Goal: Book appointment/travel/reservation

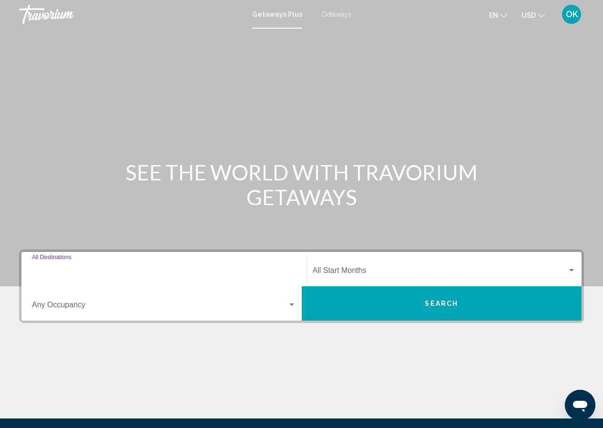
click at [69, 273] on input "Destination All Destinations" at bounding box center [164, 272] width 264 height 9
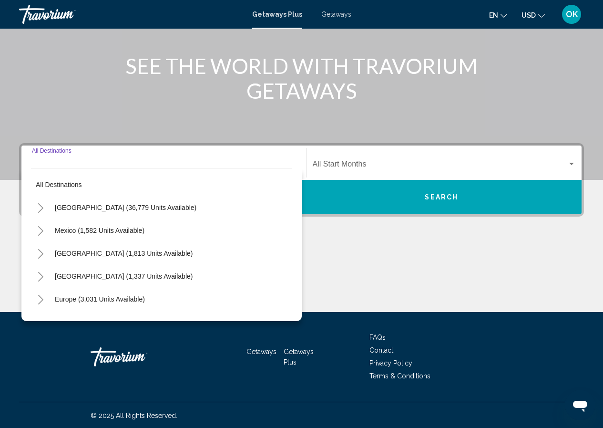
scroll to position [107, 0]
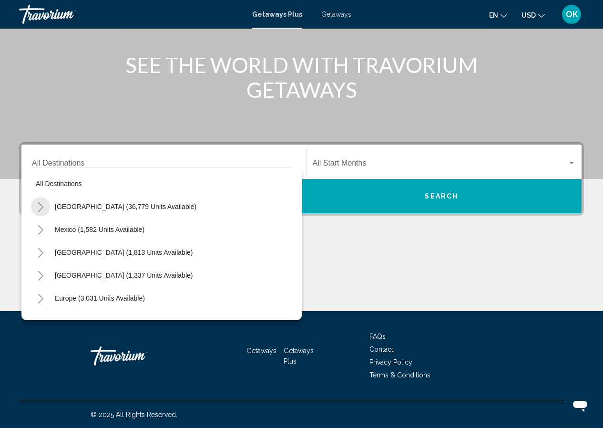
click at [42, 205] on icon "Toggle United States (36,779 units available)" at bounding box center [40, 207] width 7 height 10
click at [66, 205] on span "[GEOGRAPHIC_DATA] (36,779 units available)" at bounding box center [126, 207] width 142 height 8
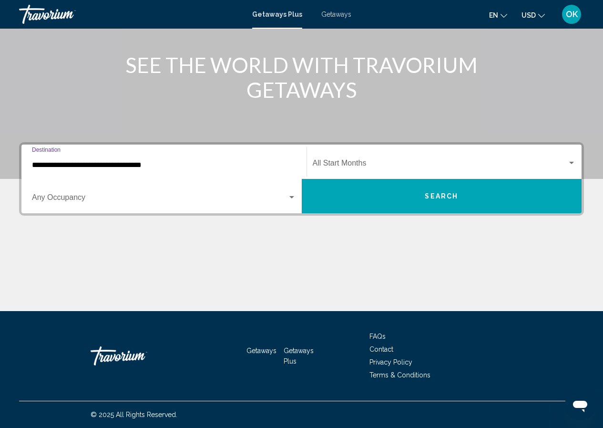
click at [44, 162] on input "**********" at bounding box center [164, 165] width 264 height 9
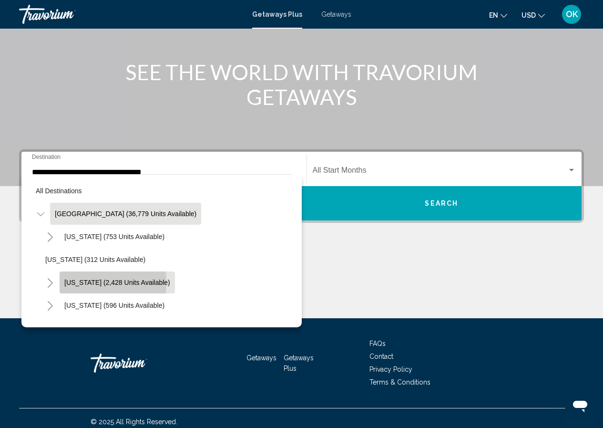
click at [65, 283] on span "[US_STATE] (2,428 units available)" at bounding box center [117, 283] width 106 height 8
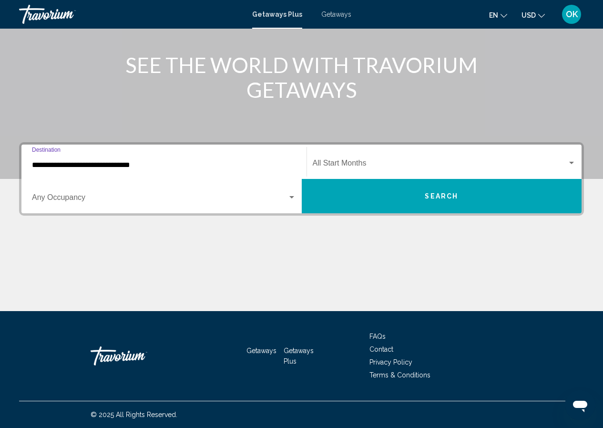
click at [44, 163] on input "**********" at bounding box center [164, 165] width 264 height 9
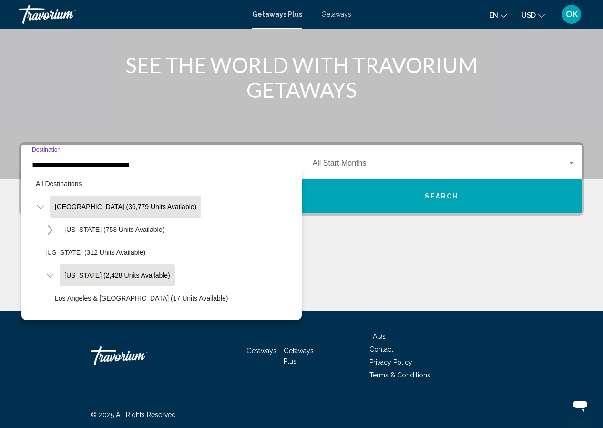
scroll to position [34, 0]
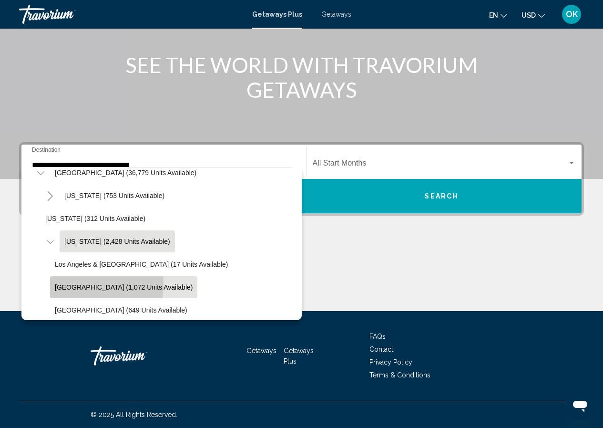
click at [65, 283] on span "[GEOGRAPHIC_DATA] (1,072 units available)" at bounding box center [124, 287] width 138 height 8
type input "**********"
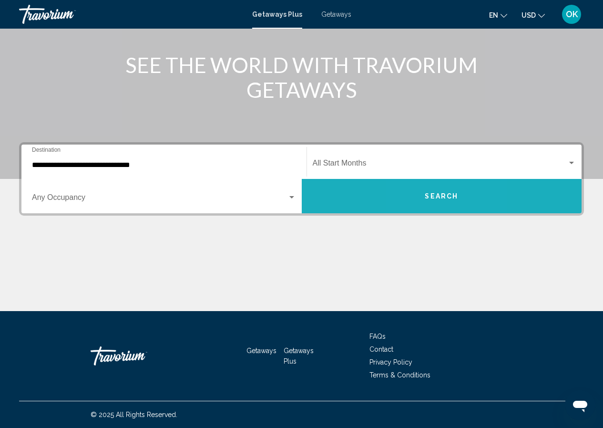
click at [424, 191] on button "Search" at bounding box center [442, 196] width 280 height 34
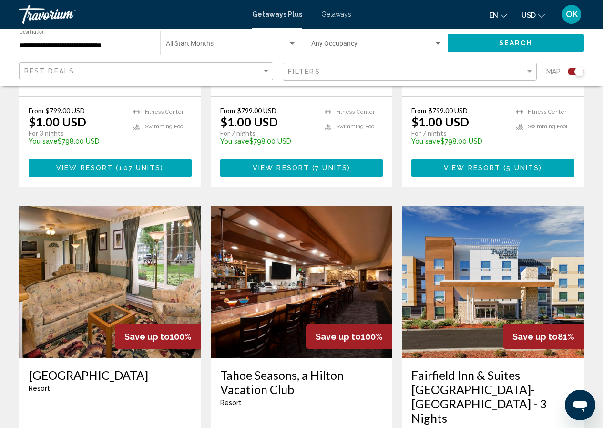
scroll to position [1002, 0]
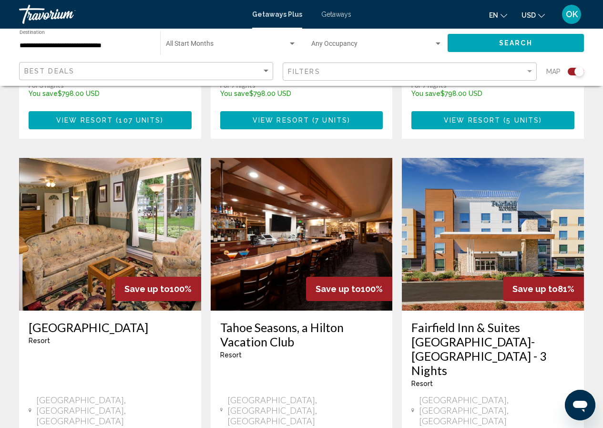
click at [91, 320] on h3 "[GEOGRAPHIC_DATA]" at bounding box center [110, 327] width 163 height 14
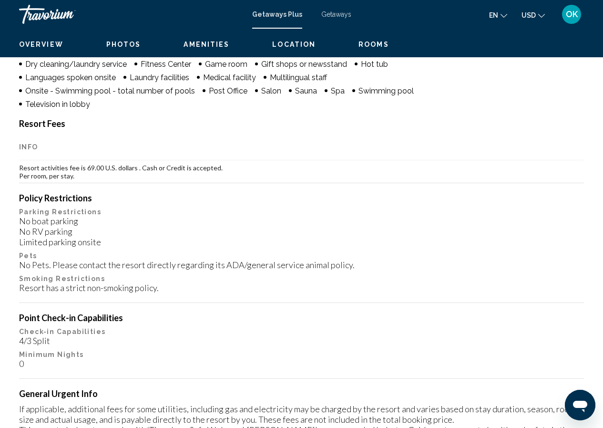
scroll to position [42, 0]
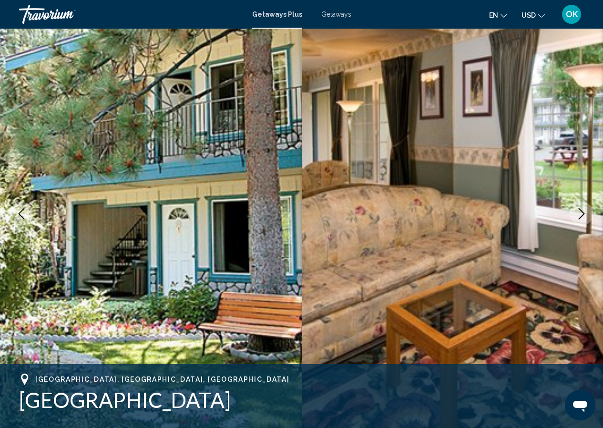
click at [577, 216] on icon "Next image" at bounding box center [581, 213] width 11 height 11
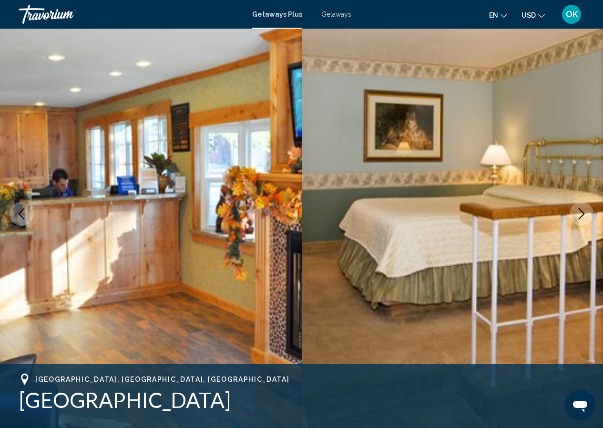
click at [577, 216] on icon "Next image" at bounding box center [581, 213] width 11 height 11
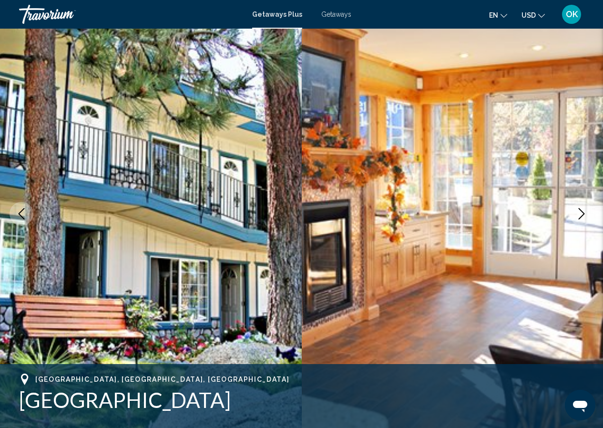
click at [577, 216] on icon "Next image" at bounding box center [581, 213] width 11 height 11
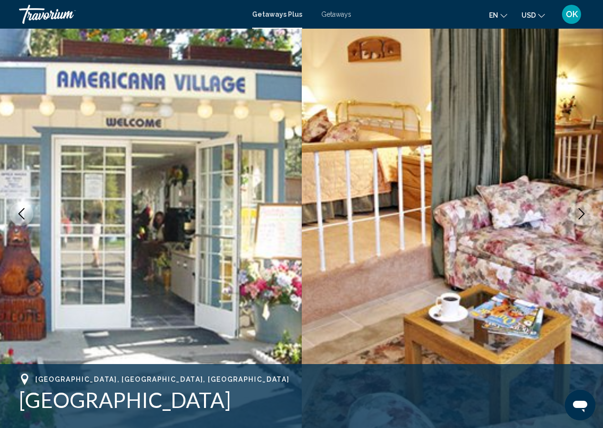
click at [577, 216] on icon "Next image" at bounding box center [581, 213] width 11 height 11
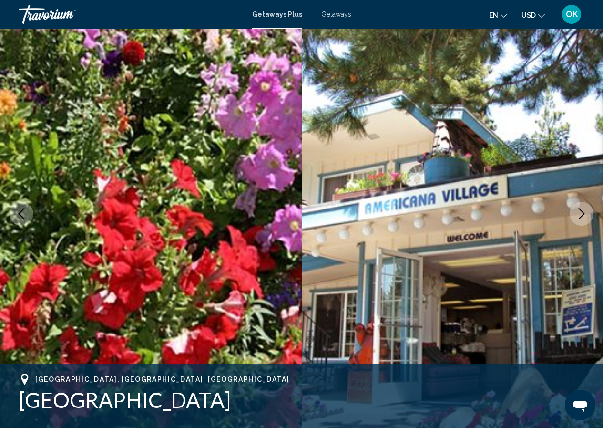
click at [577, 216] on icon "Next image" at bounding box center [581, 213] width 11 height 11
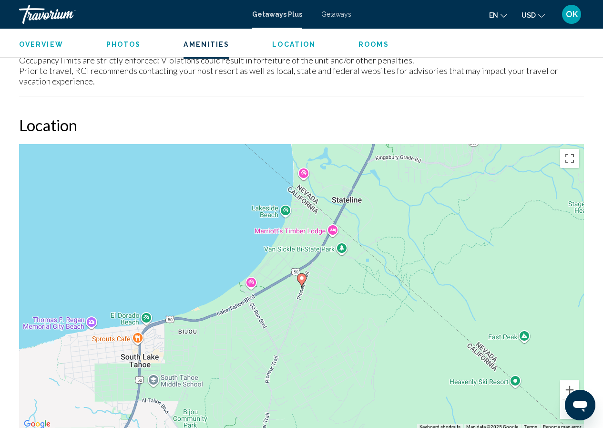
scroll to position [1425, 0]
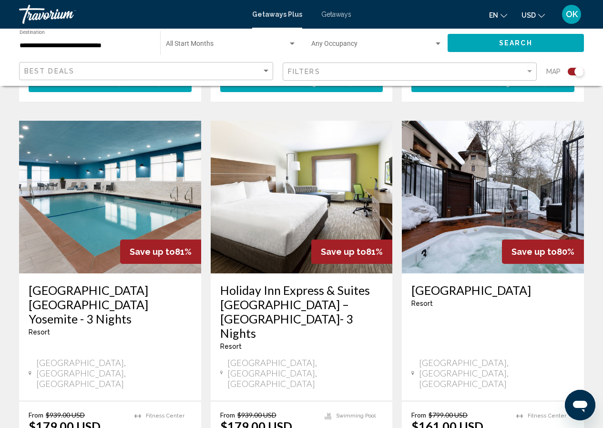
scroll to position [1509, 0]
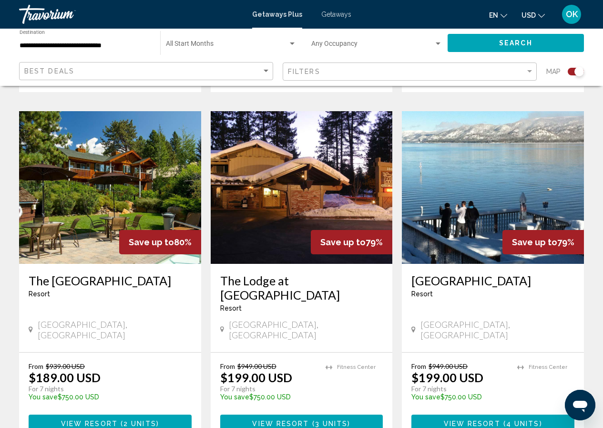
scroll to position [1002, 0]
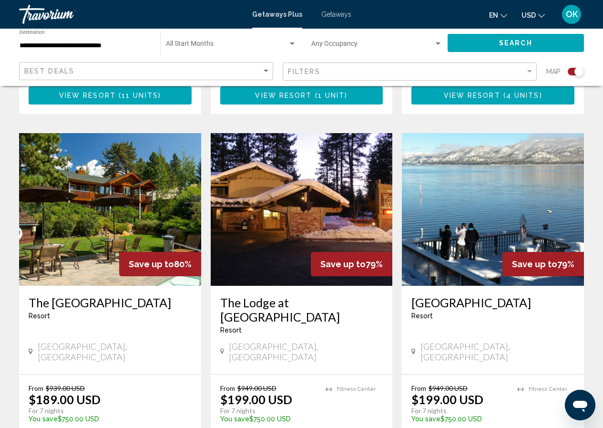
click at [83, 295] on h3 "The [GEOGRAPHIC_DATA]" at bounding box center [110, 302] width 163 height 14
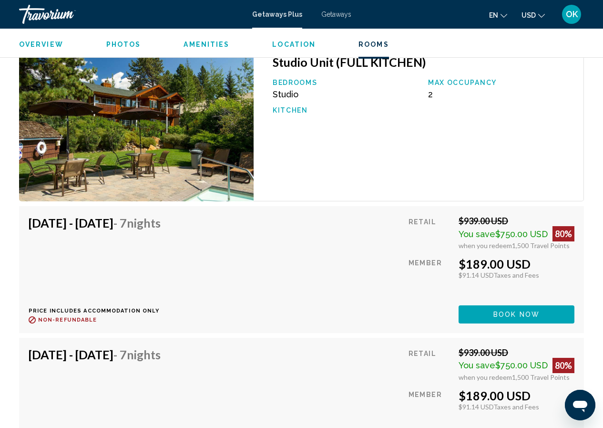
scroll to position [1679, 0]
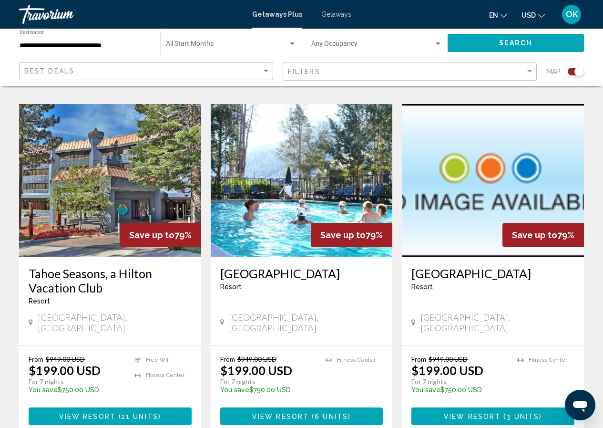
scroll to position [1383, 0]
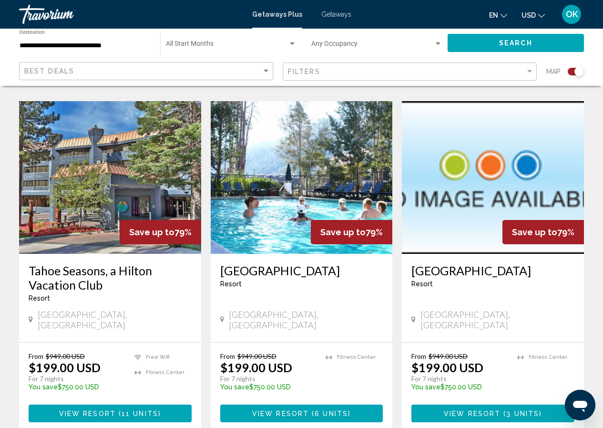
click at [98, 263] on h3 "Tahoe Seasons, a Hilton Vacation Club" at bounding box center [110, 277] width 163 height 29
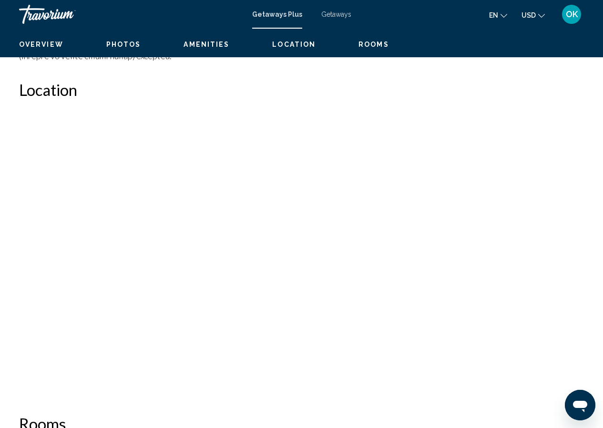
scroll to position [42, 0]
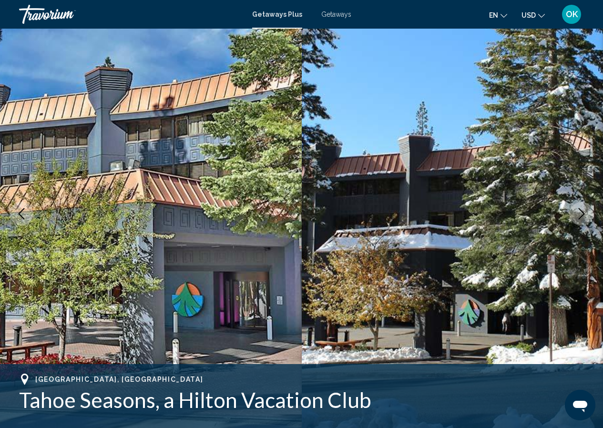
click at [578, 212] on icon "Next image" at bounding box center [581, 213] width 11 height 11
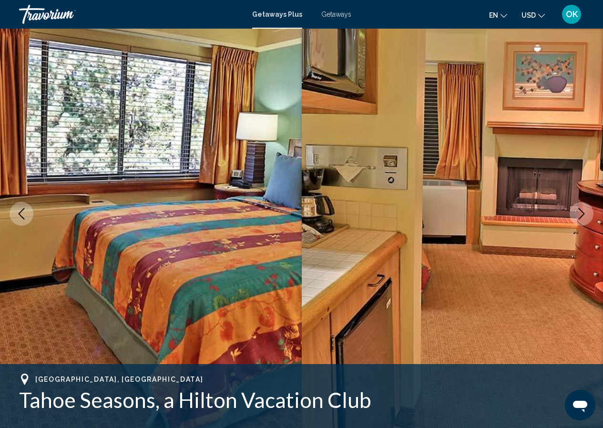
click at [578, 212] on icon "Next image" at bounding box center [581, 213] width 11 height 11
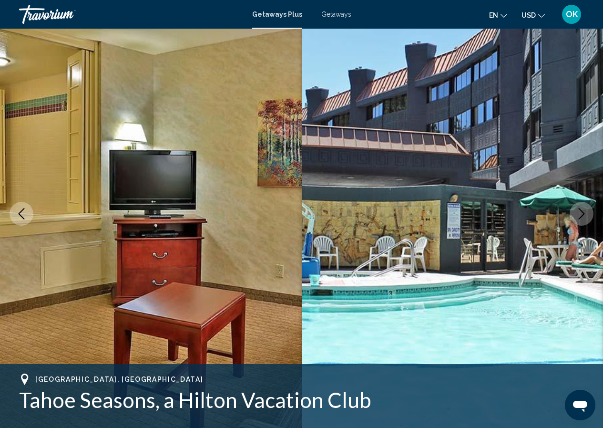
click at [577, 211] on icon "Next image" at bounding box center [581, 213] width 11 height 11
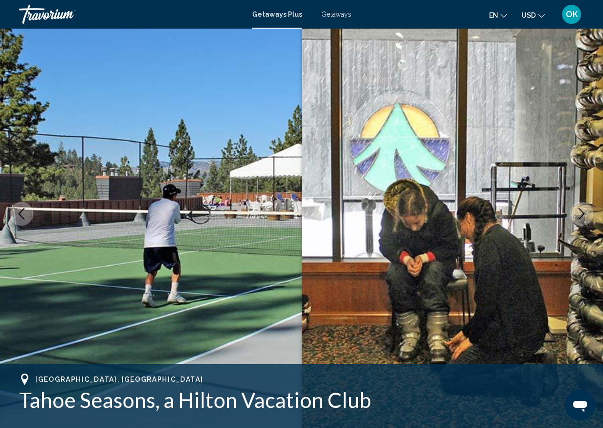
click at [577, 211] on icon "Next image" at bounding box center [581, 213] width 11 height 11
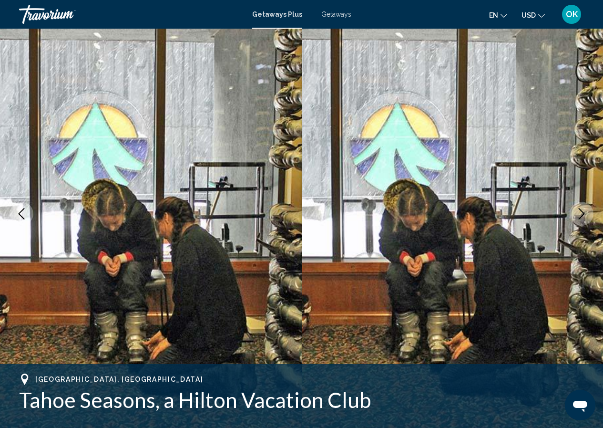
click at [577, 211] on icon "Next image" at bounding box center [581, 213] width 11 height 11
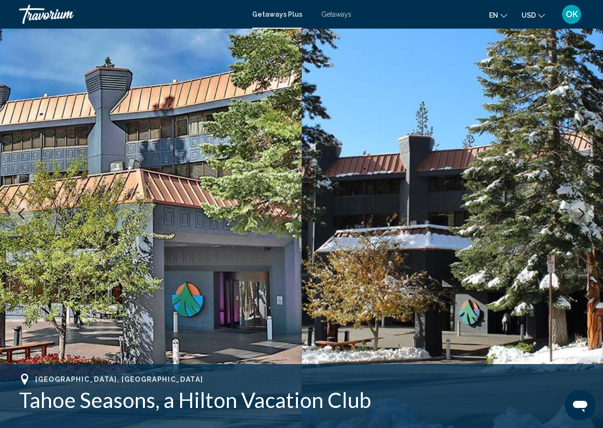
click at [577, 211] on icon "Next image" at bounding box center [581, 213] width 11 height 11
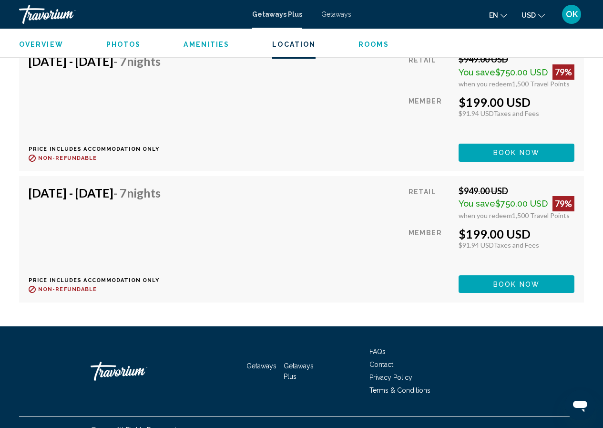
scroll to position [2345, 0]
